Goal: Register for event/course

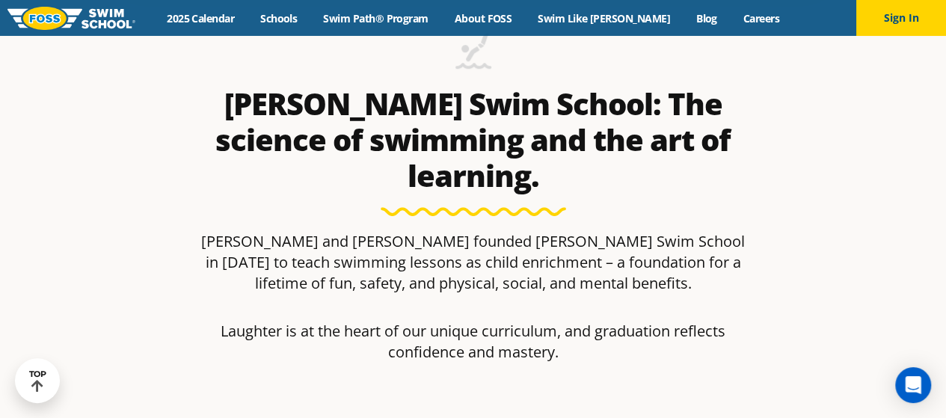
scroll to position [342, 0]
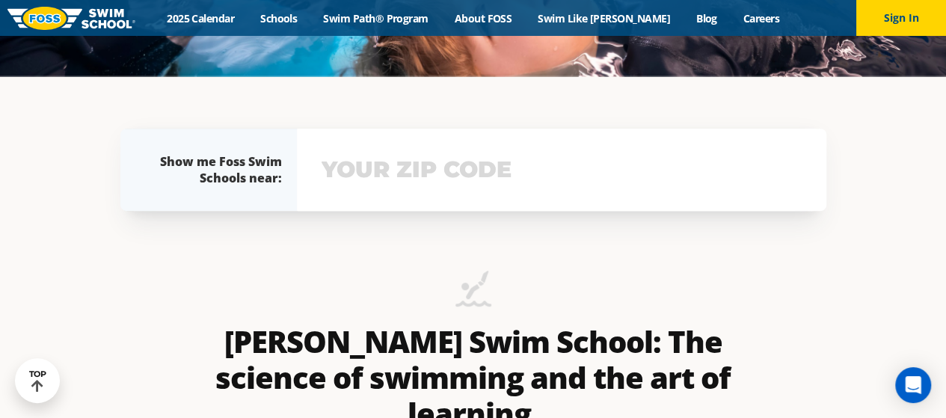
click at [422, 185] on input "text" at bounding box center [562, 169] width 488 height 43
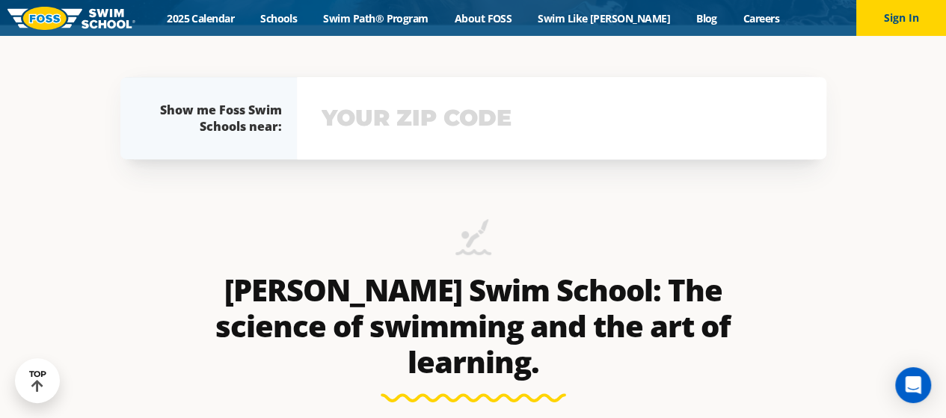
scroll to position [396, 0]
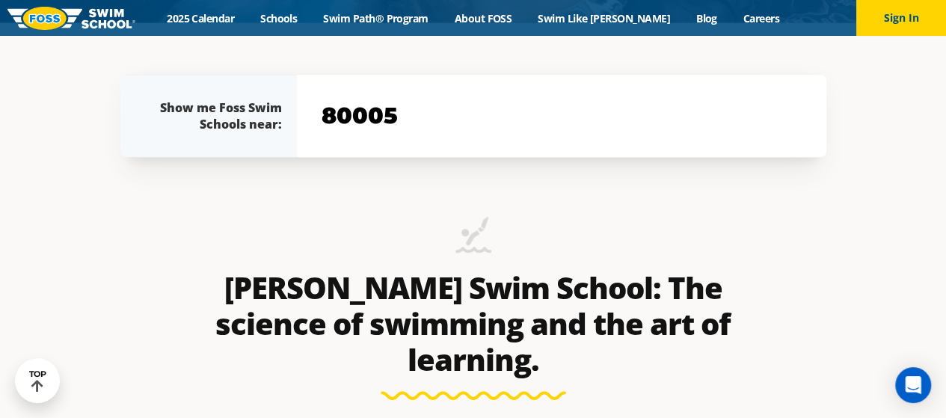
type input "80005"
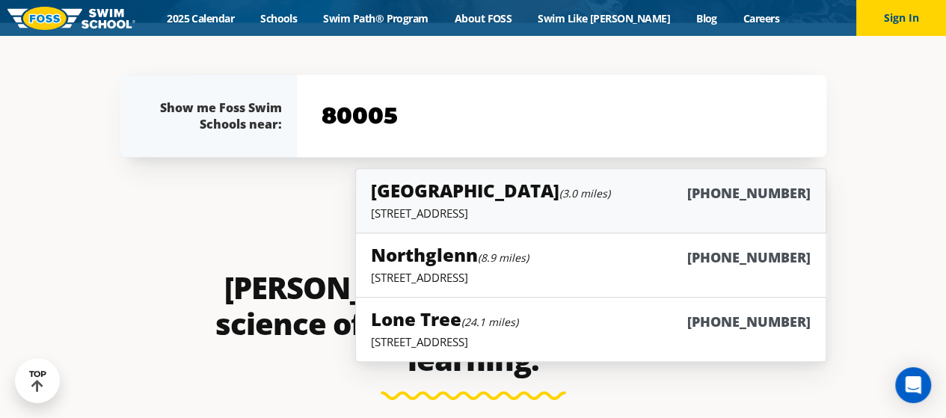
click at [433, 226] on link "Westminster (3.0 miles) (983) 203-0300 6815 W. 88th Avenue, Westminster, CO 800…" at bounding box center [590, 200] width 470 height 65
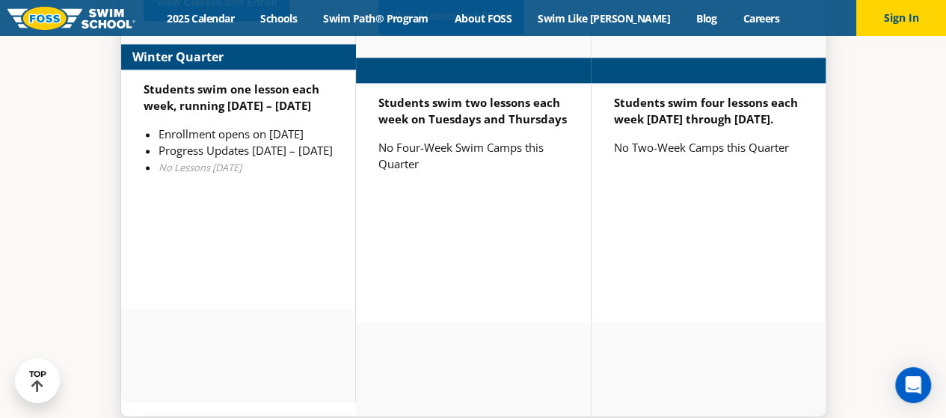
scroll to position [3673, 0]
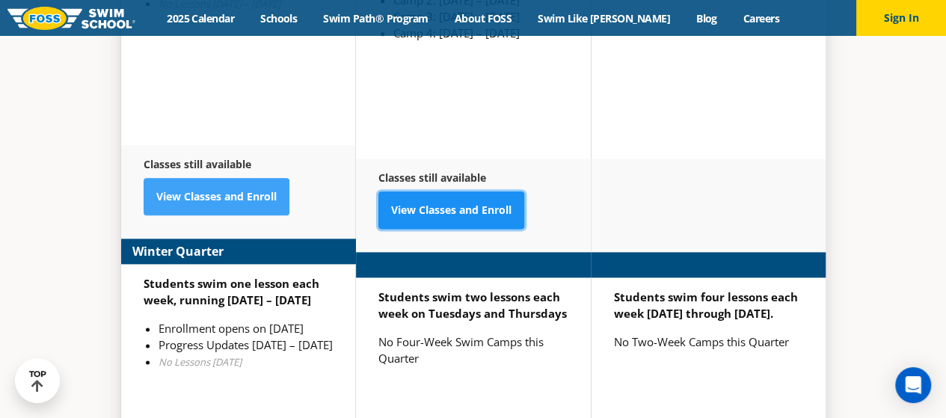
click at [423, 191] on link "View Classes and Enroll" at bounding box center [451, 209] width 146 height 37
